Goal: Check status: Check status

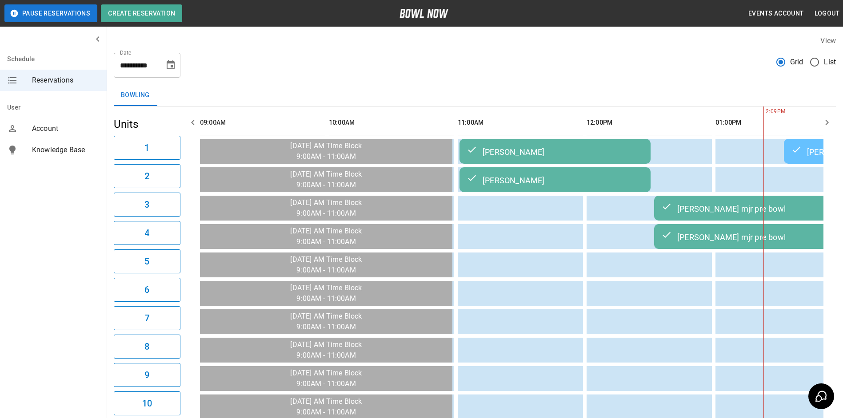
scroll to position [0, 515]
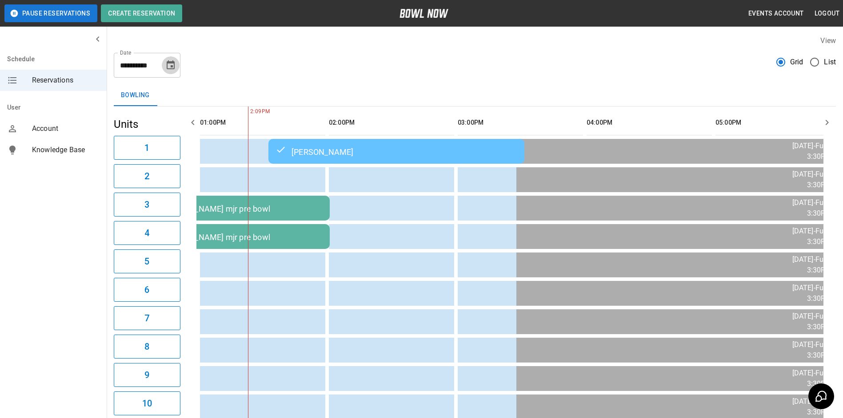
click at [170, 68] on icon "Choose date, selected date is Sep 28, 2025" at bounding box center [171, 64] width 8 height 9
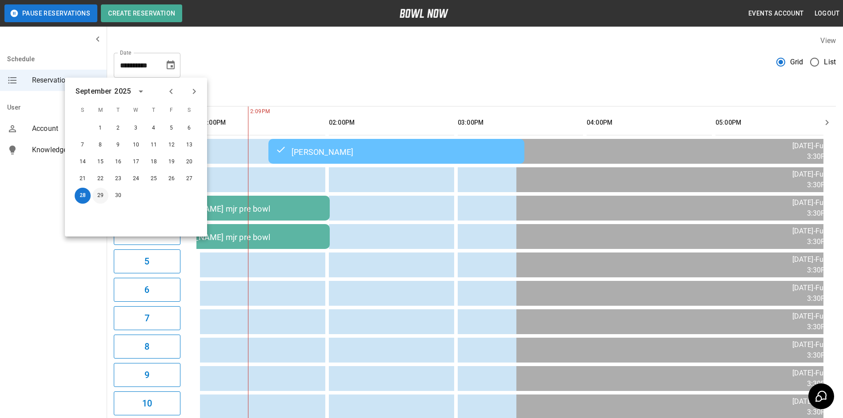
click at [94, 198] on button "29" at bounding box center [100, 196] width 16 height 16
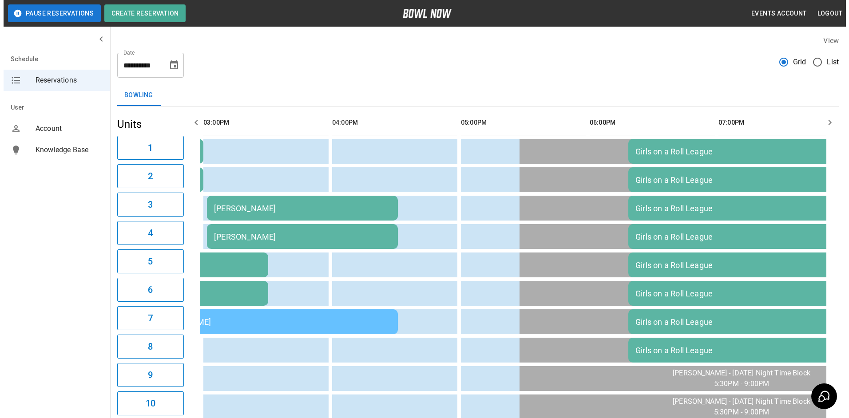
scroll to position [0, 386]
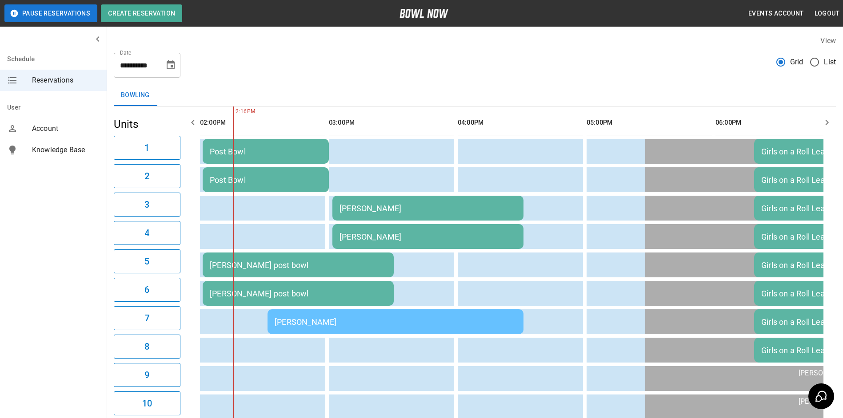
click at [329, 317] on td "[PERSON_NAME]" at bounding box center [395, 322] width 256 height 25
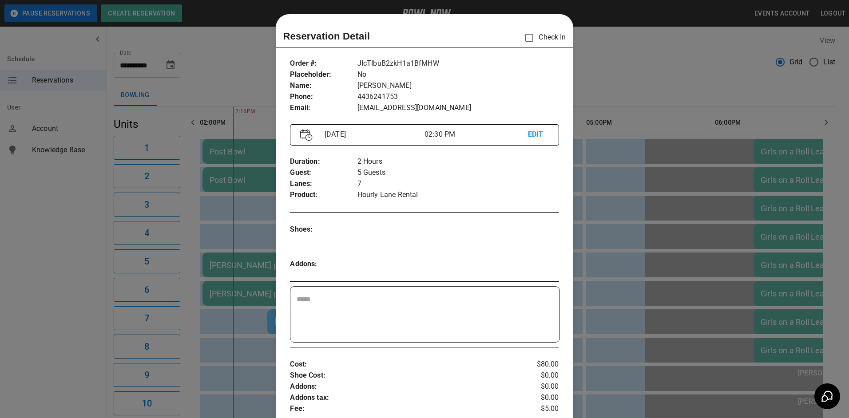
scroll to position [14, 0]
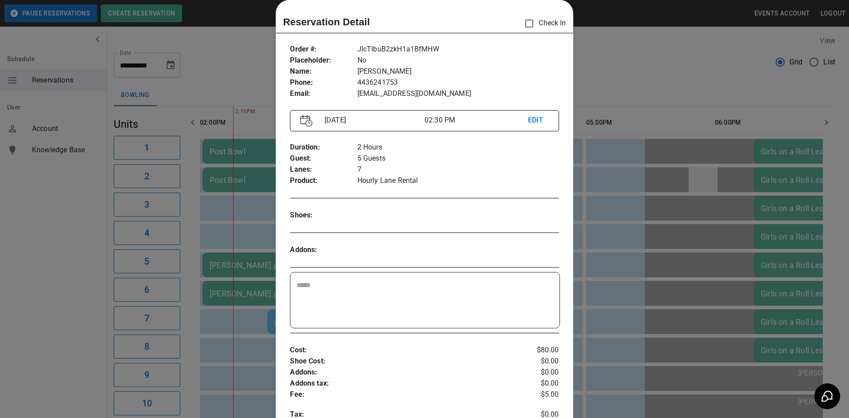
click at [710, 178] on div at bounding box center [424, 209] width 849 height 418
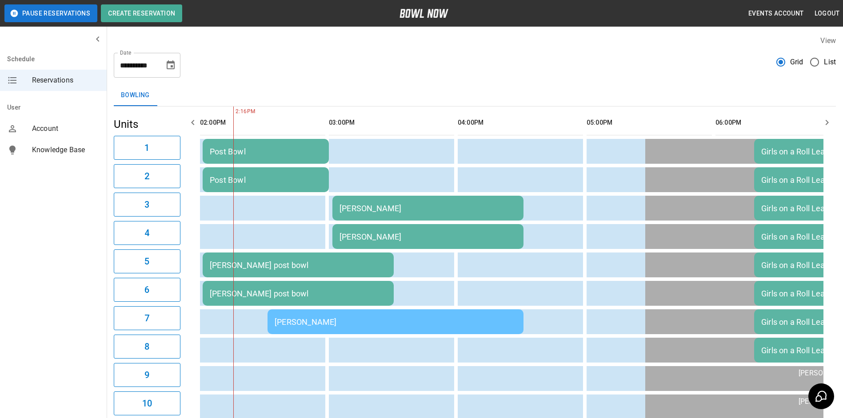
click at [437, 324] on div "[PERSON_NAME]" at bounding box center [396, 322] width 242 height 9
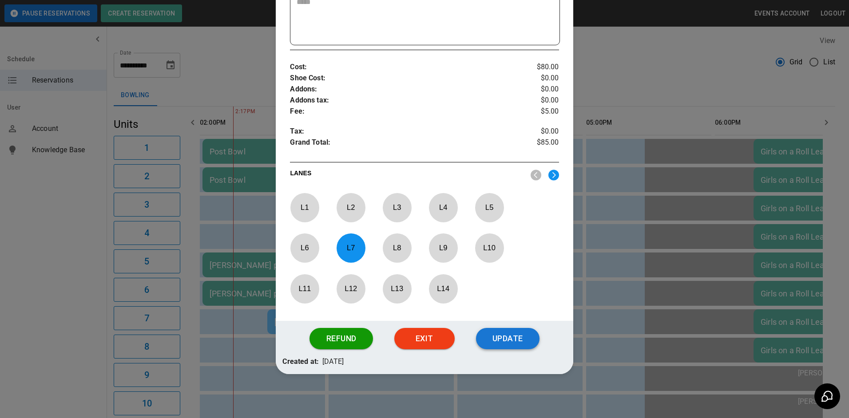
scroll to position [299, 0]
click at [345, 335] on button "Refund" at bounding box center [341, 338] width 63 height 21
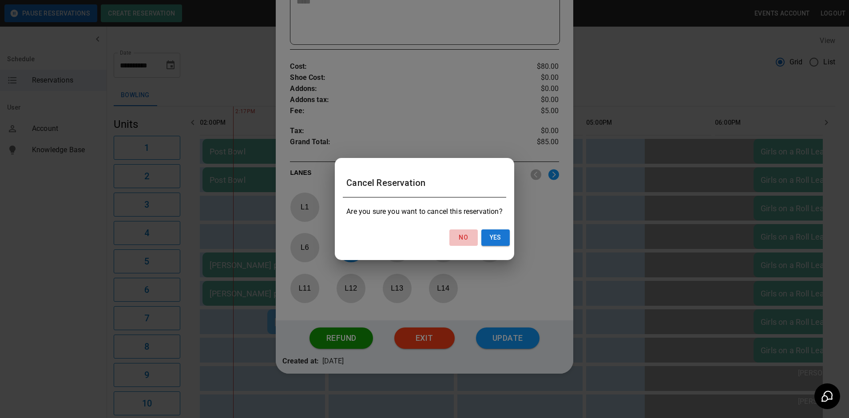
click at [469, 237] on button "No" at bounding box center [464, 238] width 28 height 16
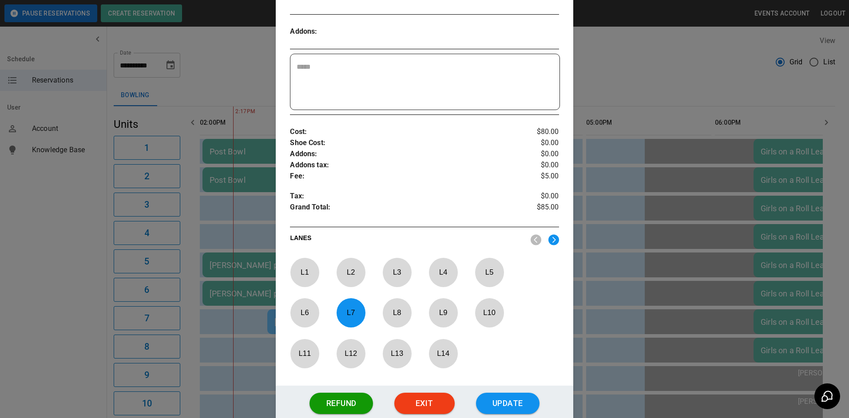
scroll to position [210, 0]
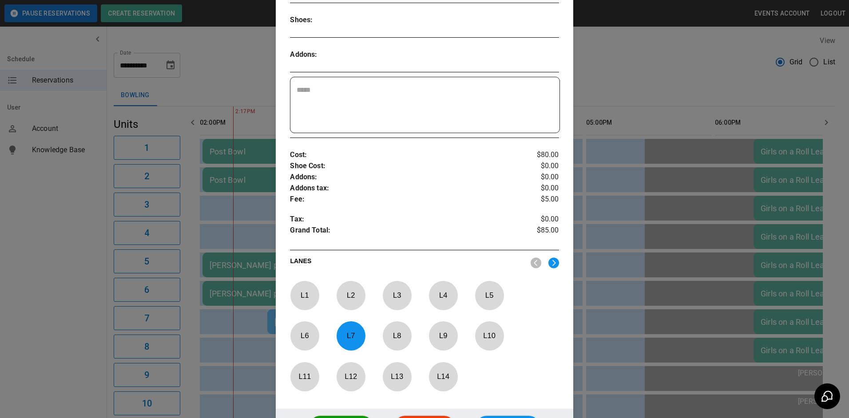
click at [603, 205] on div at bounding box center [424, 209] width 849 height 418
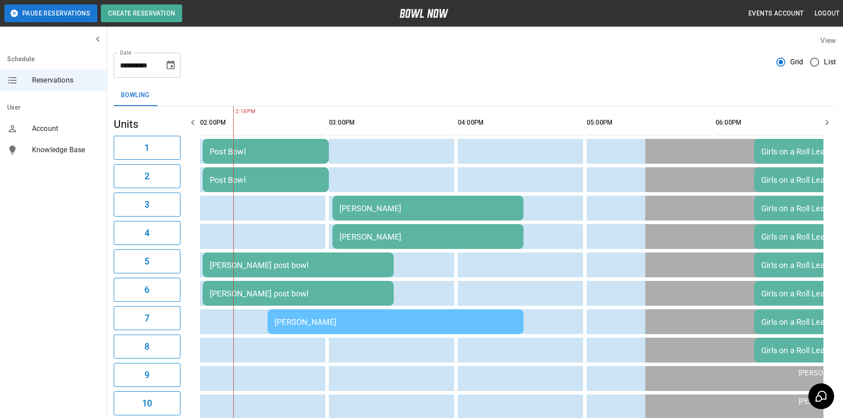
click at [367, 328] on td "[PERSON_NAME]" at bounding box center [395, 322] width 256 height 25
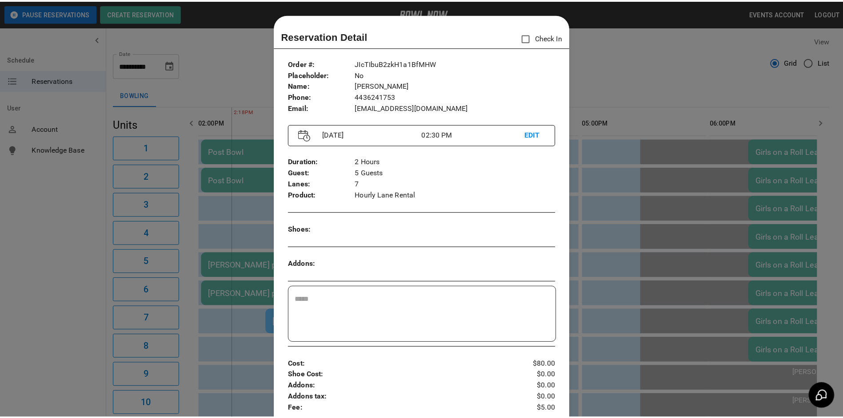
scroll to position [14, 0]
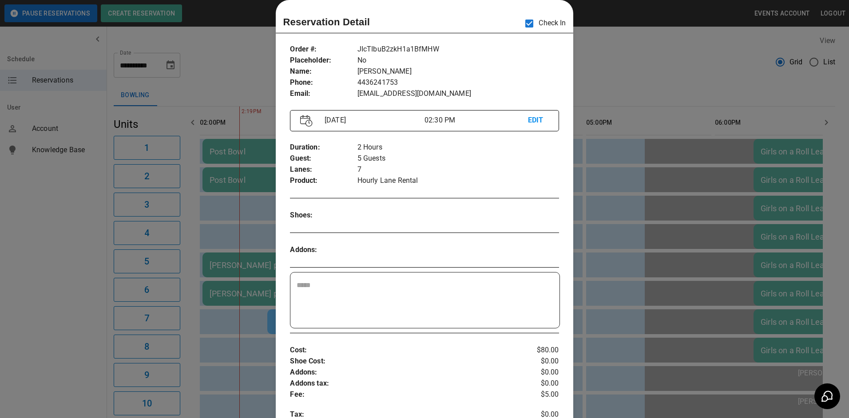
click at [584, 203] on div at bounding box center [424, 209] width 849 height 418
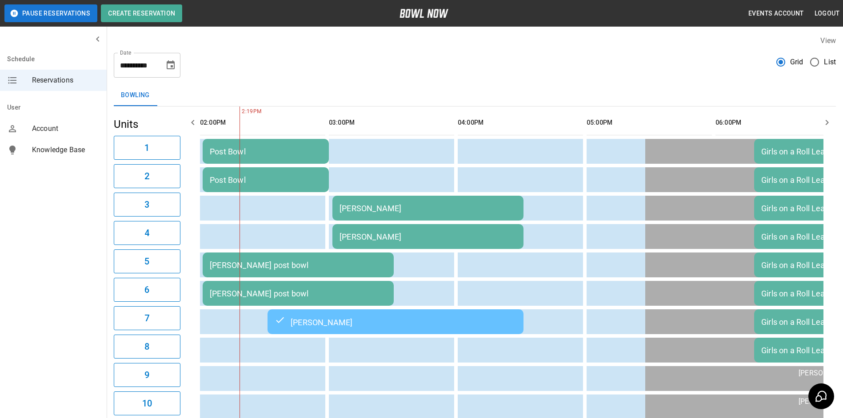
click at [174, 72] on button "Choose date, selected date is Sep 29, 2025" at bounding box center [171, 65] width 18 height 18
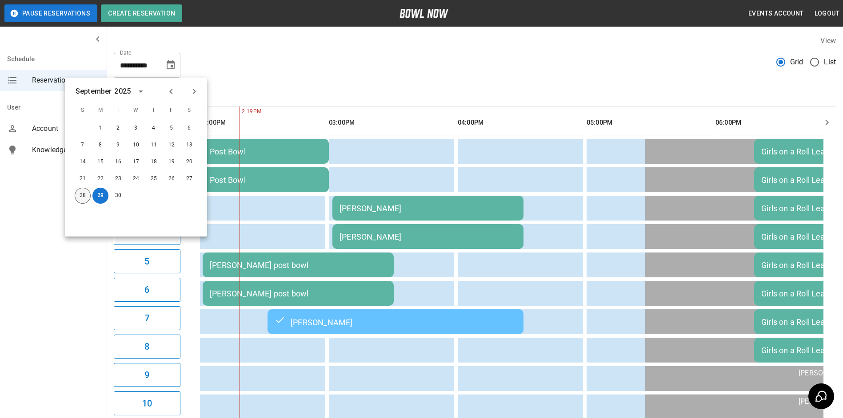
drag, startPoint x: 79, startPoint y: 196, endPoint x: 89, endPoint y: 207, distance: 15.1
click at [86, 205] on div "1 2 3 4 5 6 7 8 9 10 11 12 13 14 15 16 17 18 19 20 21 22 23 24 25 26 27 28 29 30" at bounding box center [136, 178] width 142 height 117
click at [87, 196] on button "28" at bounding box center [83, 196] width 16 height 16
type input "**********"
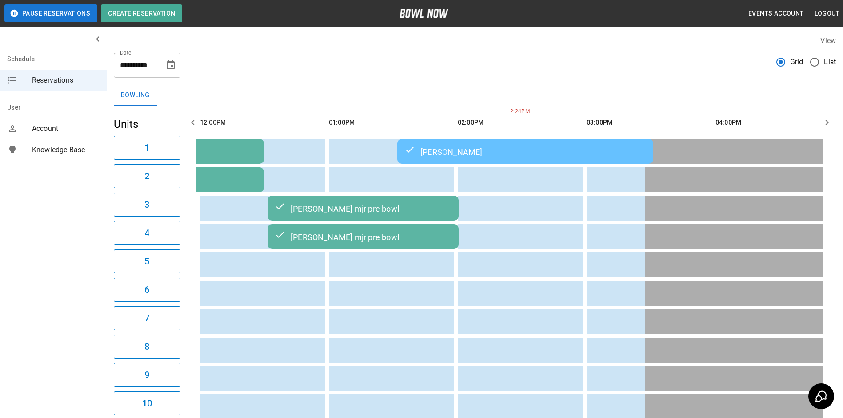
scroll to position [0, 644]
